Goal: Task Accomplishment & Management: Manage account settings

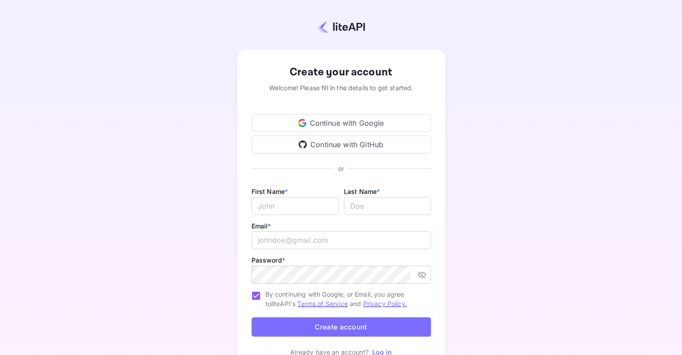
click at [364, 120] on div "Continue with Google" at bounding box center [341, 123] width 179 height 18
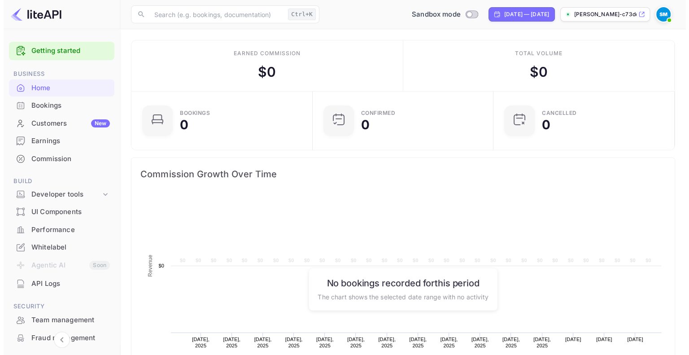
scroll to position [139, 169]
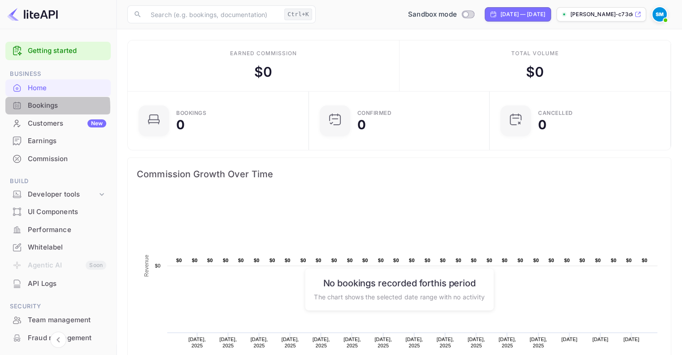
click at [46, 107] on div "Bookings" at bounding box center [67, 105] width 78 height 10
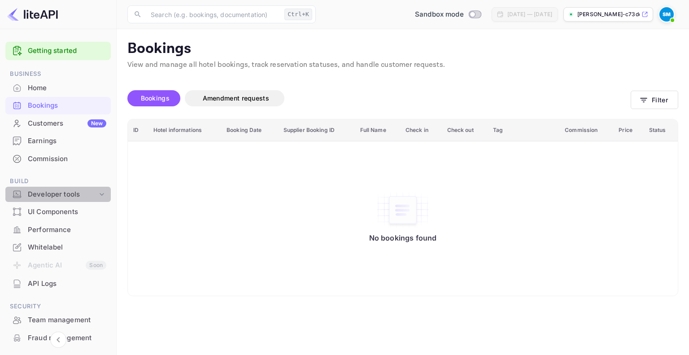
click at [100, 190] on icon at bounding box center [101, 194] width 9 height 9
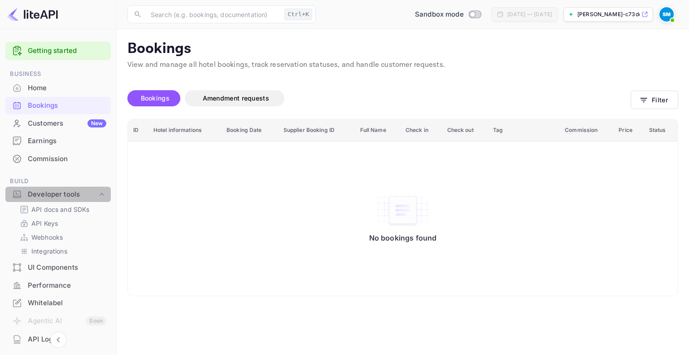
click at [99, 195] on icon at bounding box center [101, 194] width 9 height 9
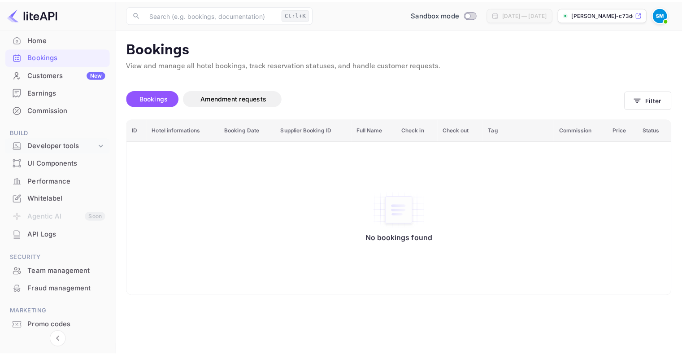
scroll to position [48, 0]
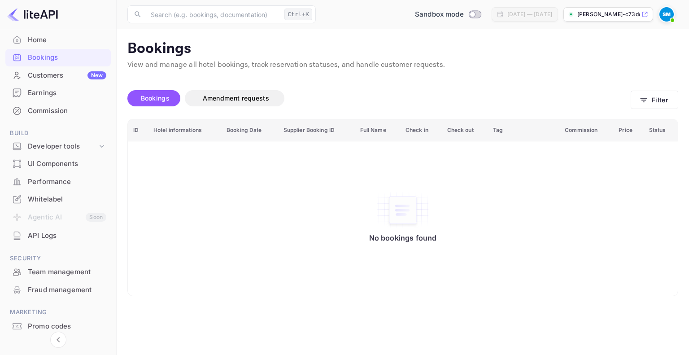
click at [64, 164] on div "UI Components" at bounding box center [67, 164] width 78 height 10
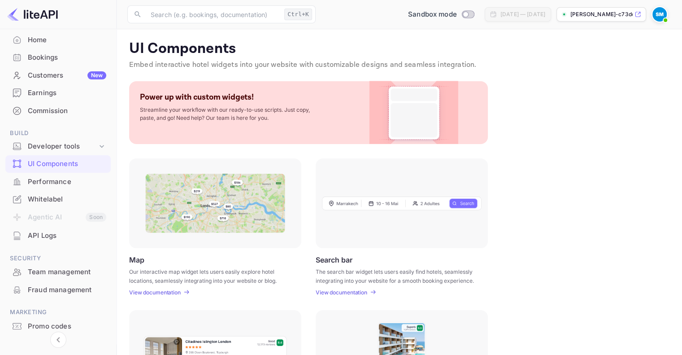
scroll to position [1, 0]
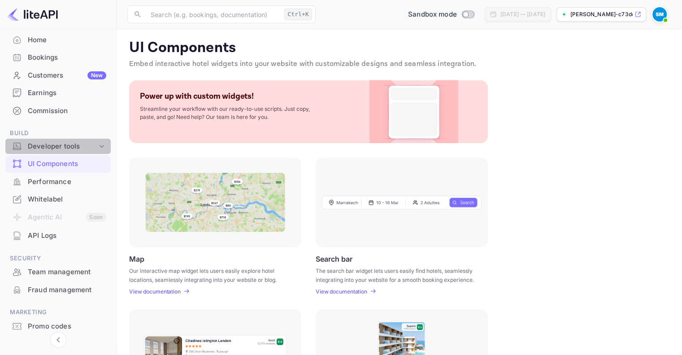
click at [82, 144] on div "Developer tools" at bounding box center [62, 146] width 69 height 10
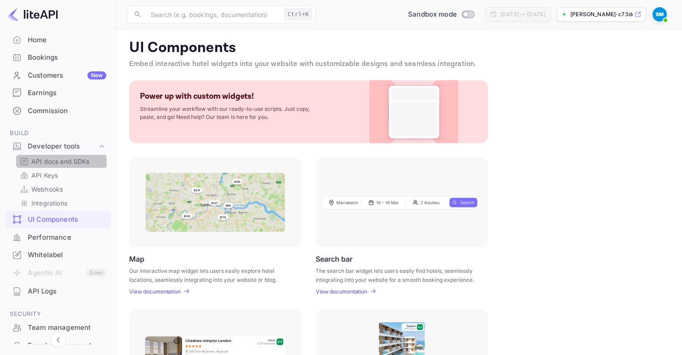
click at [53, 163] on p "API docs and SDKs" at bounding box center [60, 160] width 58 height 9
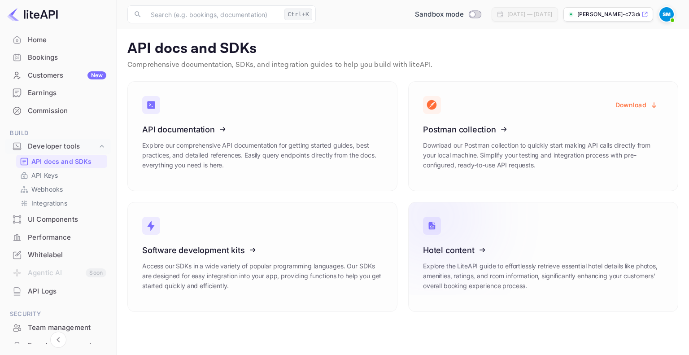
click at [455, 251] on icon at bounding box center [477, 248] width 139 height 92
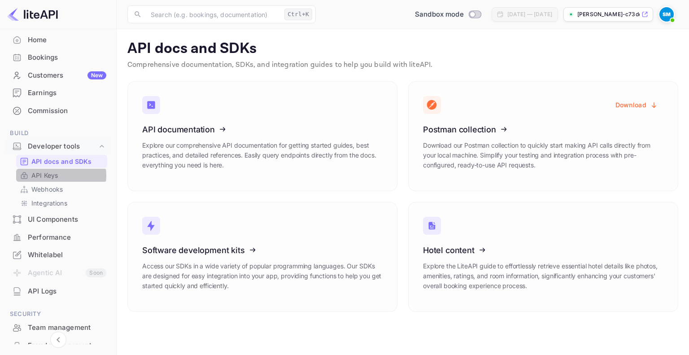
click at [57, 175] on p "API Keys" at bounding box center [44, 174] width 26 height 9
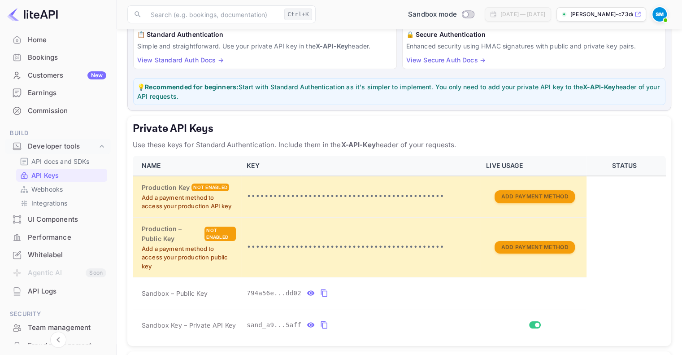
scroll to position [75, 0]
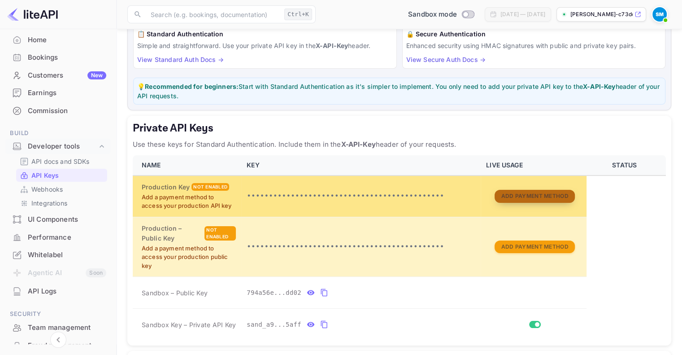
click at [511, 198] on button "Add Payment Method" at bounding box center [535, 196] width 80 height 13
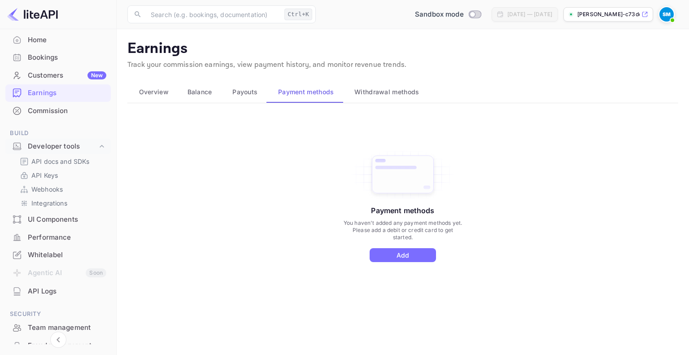
click at [56, 53] on div "Bookings" at bounding box center [67, 57] width 78 height 10
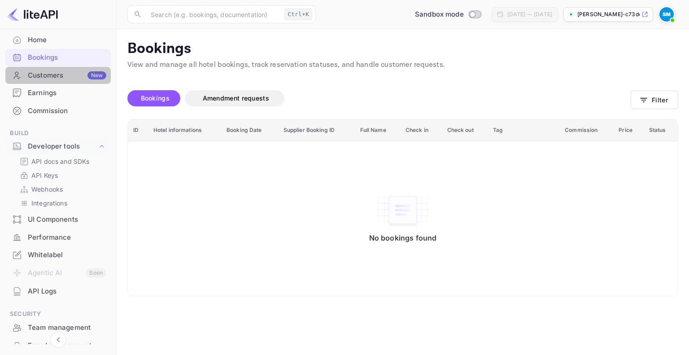
click at [61, 74] on div "Customers New" at bounding box center [67, 75] width 78 height 10
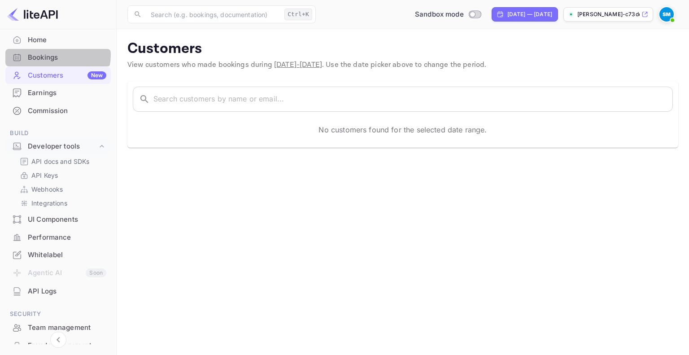
click at [53, 55] on div "Bookings" at bounding box center [67, 57] width 78 height 10
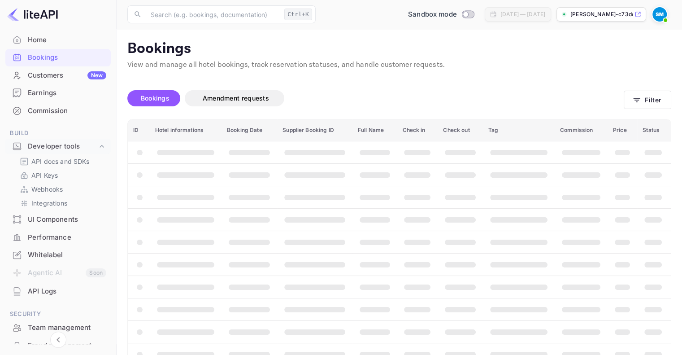
click at [662, 16] on img at bounding box center [659, 14] width 14 height 14
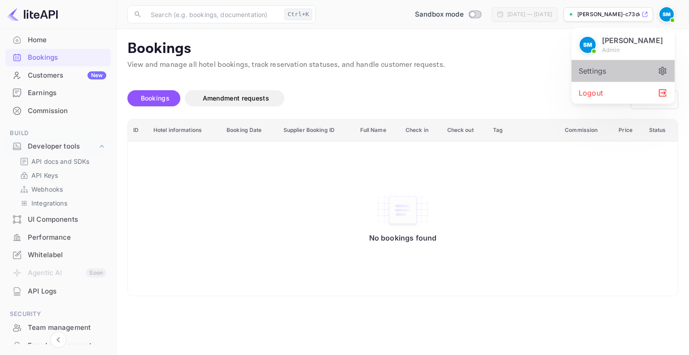
click at [619, 72] on div "Settings" at bounding box center [622, 71] width 103 height 22
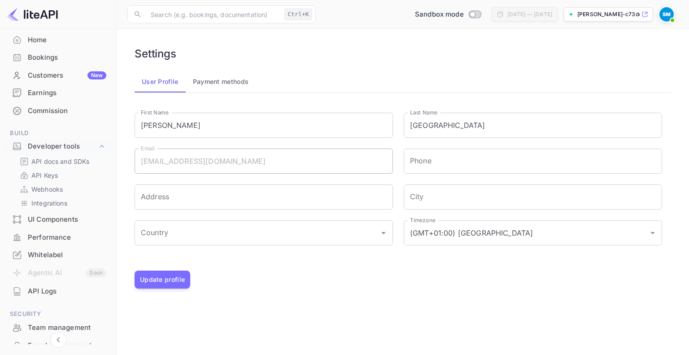
click at [671, 16] on span at bounding box center [672, 20] width 9 height 9
click at [612, 69] on div "Settings" at bounding box center [622, 71] width 103 height 22
click at [592, 14] on p "[PERSON_NAME]-c73do.[PERSON_NAME]..." at bounding box center [608, 14] width 62 height 8
